Goal: Navigation & Orientation: Find specific page/section

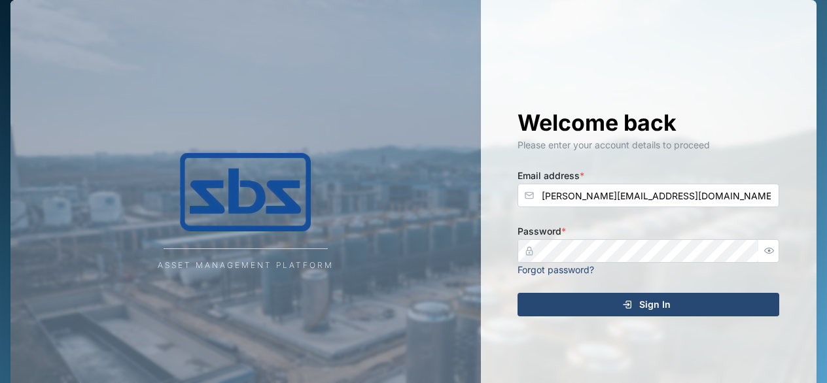
type input "[PERSON_NAME][EMAIL_ADDRESS][DOMAIN_NAME]"
click at [610, 302] on div "Sign In" at bounding box center [646, 305] width 241 height 22
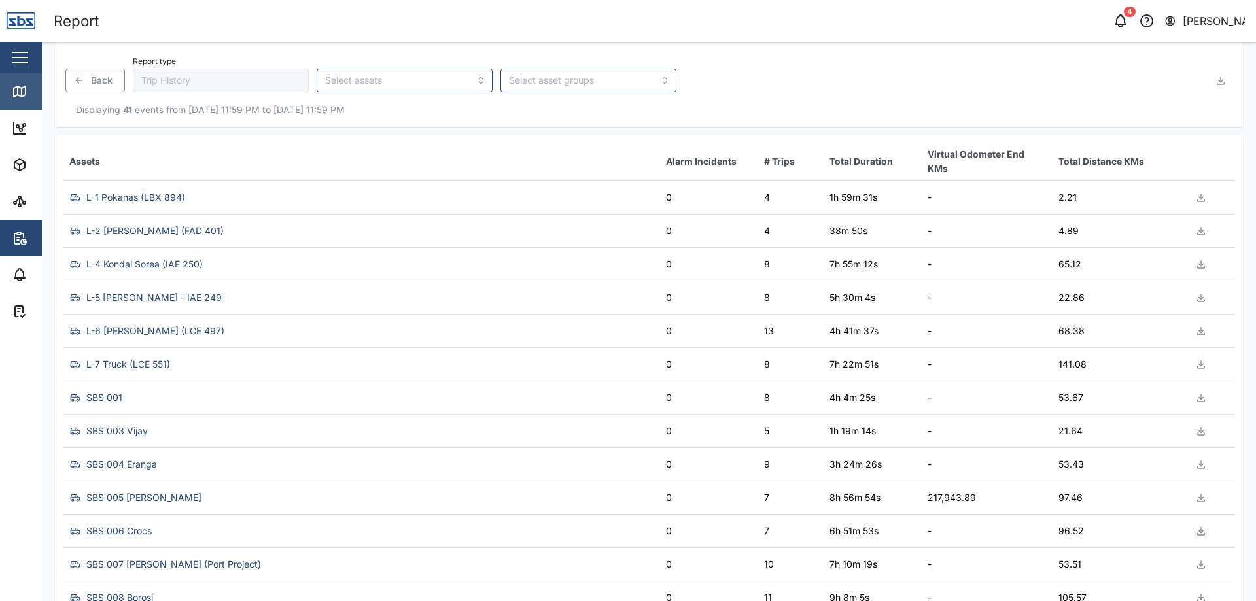
click at [20, 84] on icon at bounding box center [20, 92] width 16 height 16
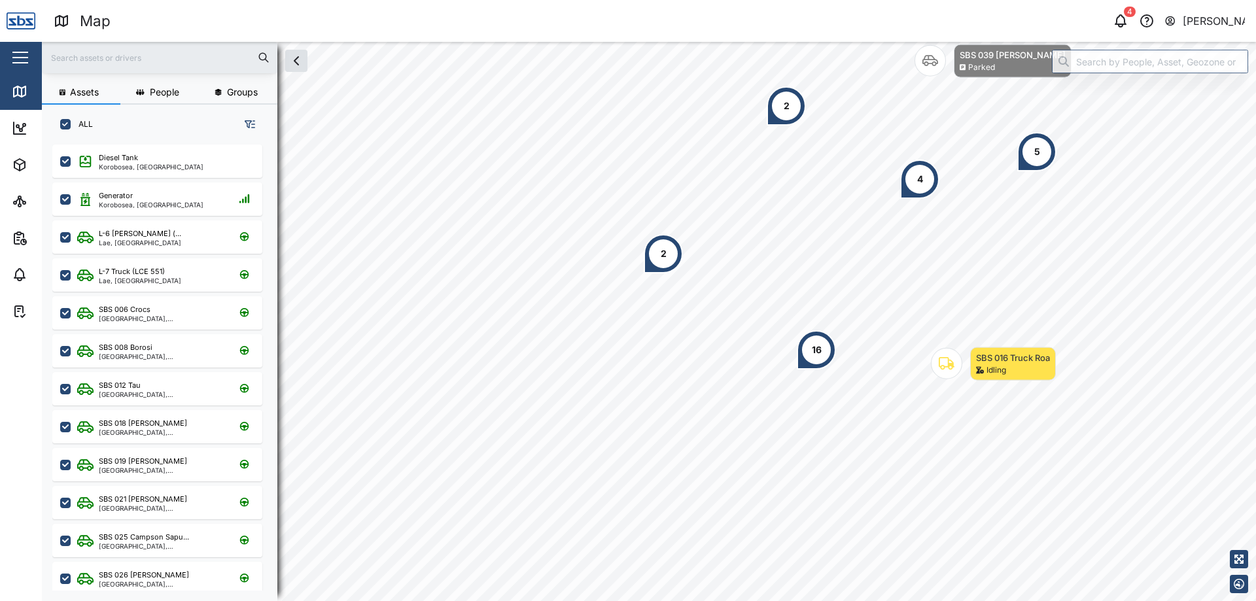
scroll to position [441, 205]
